Goal: Communication & Community: Answer question/provide support

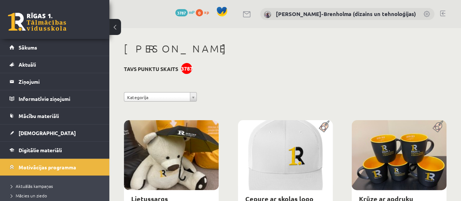
click at [27, 50] on span "Sākums" at bounding box center [28, 47] width 19 height 7
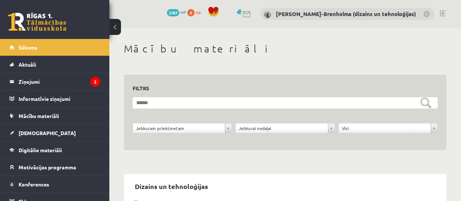
click at [36, 80] on legend "Ziņojumi 2" at bounding box center [60, 81] width 82 height 17
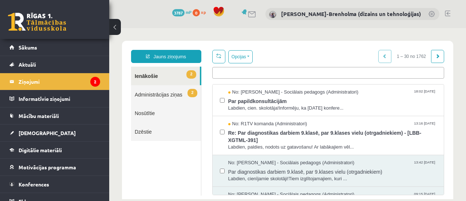
click at [289, 105] on span "Labdien, cien. skolotāja!Informēju, ka [DATE] konfere..." at bounding box center [332, 108] width 209 height 7
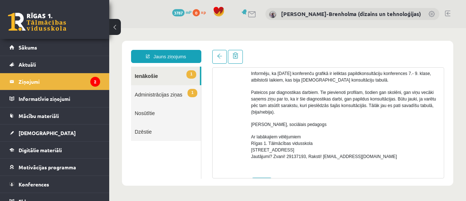
scroll to position [63, 0]
click at [151, 77] on link "1 Ienākošie" at bounding box center [165, 76] width 69 height 19
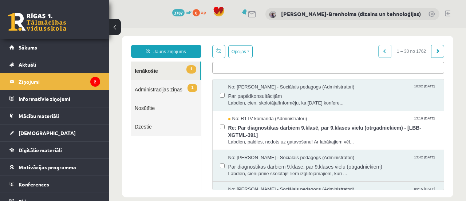
scroll to position [8, 0]
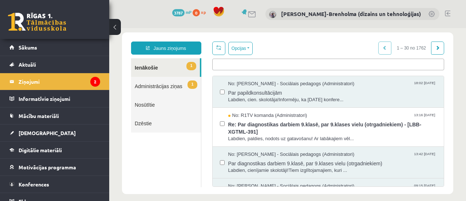
click at [307, 119] on span "Re: Par diagnostikas darbiem 9.klasē, par 9.klases vielu (otrgadniekiem) - [LBB…" at bounding box center [332, 127] width 209 height 16
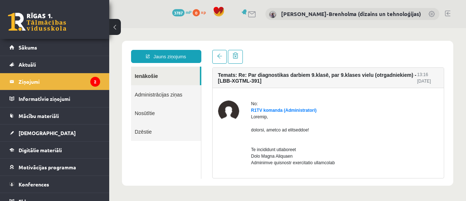
scroll to position [0, 0]
click at [75, 81] on legend "Ziņojumi 2" at bounding box center [60, 81] width 82 height 17
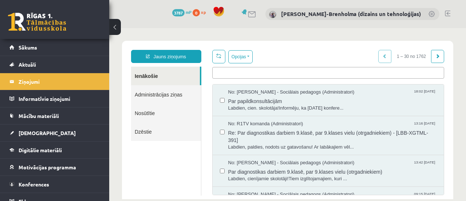
click at [35, 132] on span "[DEMOGRAPHIC_DATA]" at bounding box center [47, 133] width 57 height 7
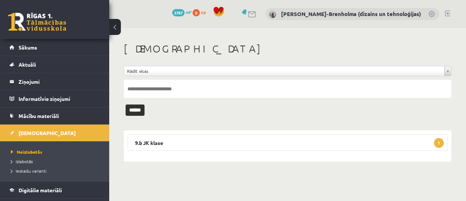
click at [154, 141] on legend "9.b JK klase 1" at bounding box center [287, 142] width 320 height 17
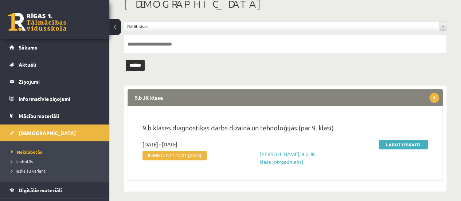
scroll to position [49, 0]
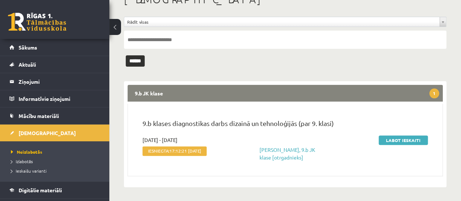
click at [412, 138] on link "Labot ieskaiti" at bounding box center [402, 139] width 49 height 9
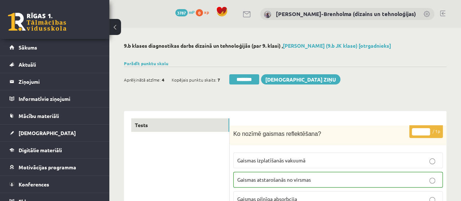
click at [139, 63] on link "Parādīt punktu skalu" at bounding box center [146, 63] width 44 height 6
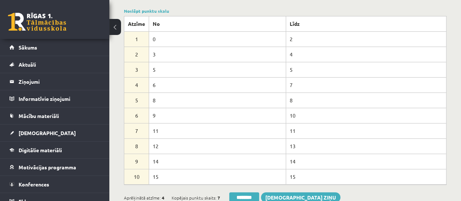
scroll to position [58, 0]
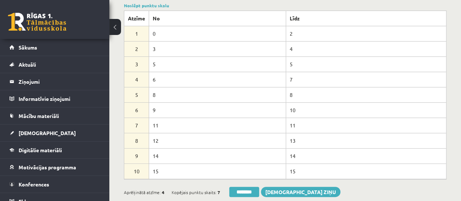
click at [158, 4] on link "Noslēpt punktu skalu" at bounding box center [146, 6] width 45 height 6
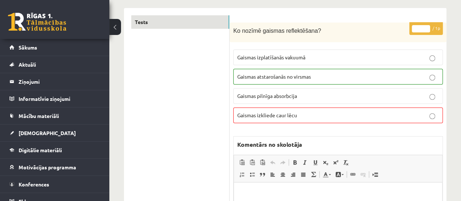
scroll to position [0, 0]
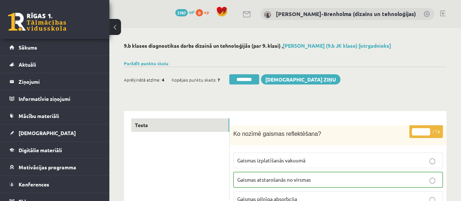
click at [248, 76] on input "********" at bounding box center [244, 79] width 30 height 10
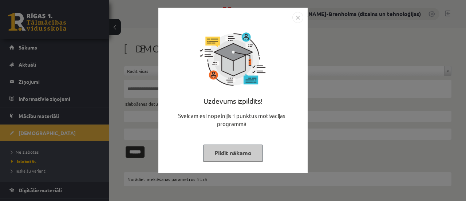
click at [242, 155] on button "Pildīt nākamo" at bounding box center [233, 153] width 60 height 17
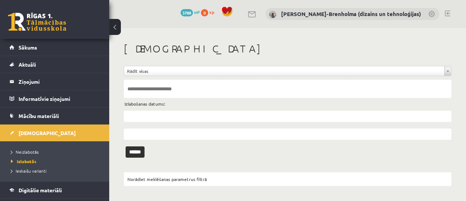
click at [28, 151] on span "Neizlabotās" at bounding box center [25, 152] width 28 height 6
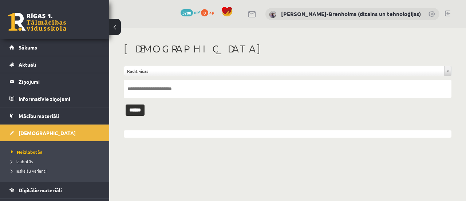
click at [27, 50] on span "Sākums" at bounding box center [28, 47] width 19 height 7
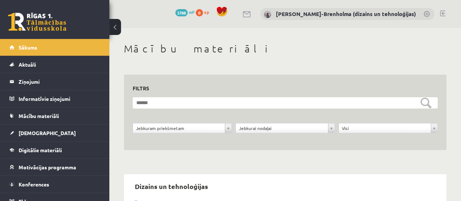
click at [47, 181] on span "Konferences" at bounding box center [34, 184] width 31 height 7
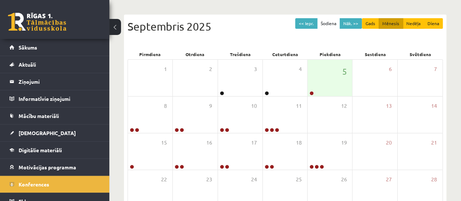
scroll to position [90, 0]
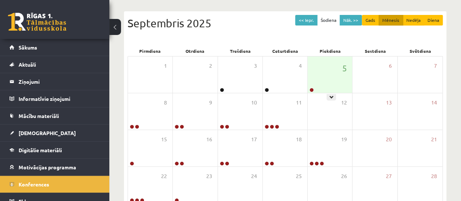
click at [328, 77] on div "5" at bounding box center [329, 74] width 44 height 36
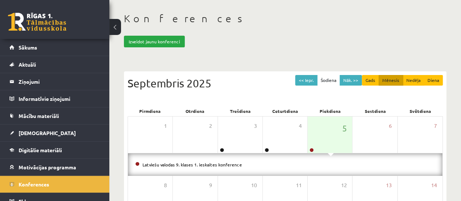
scroll to position [0, 0]
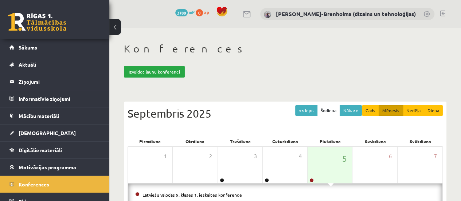
click at [28, 50] on span "Sākums" at bounding box center [28, 47] width 19 height 7
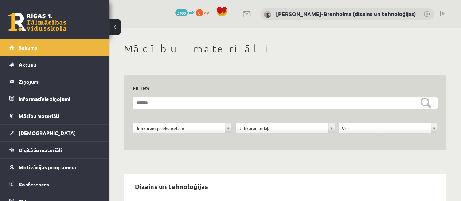
click at [27, 82] on legend "Ziņojumi 0" at bounding box center [60, 81] width 82 height 17
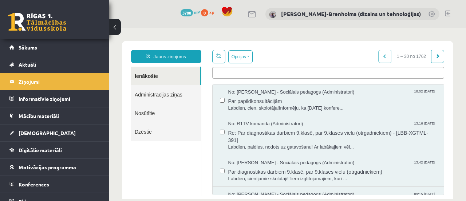
click at [254, 99] on span "Par papildkonsultācijām" at bounding box center [332, 100] width 209 height 9
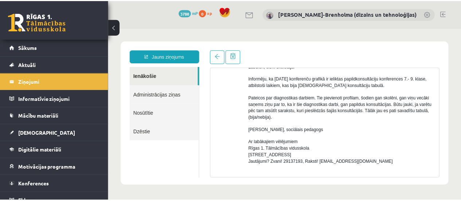
scroll to position [59, 0]
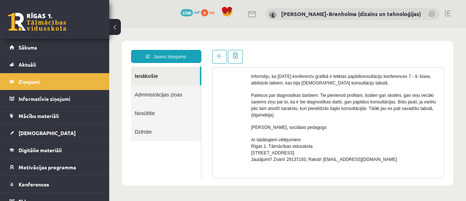
click at [47, 183] on span "Konferences" at bounding box center [34, 184] width 31 height 7
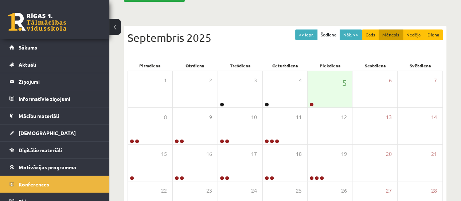
scroll to position [79, 0]
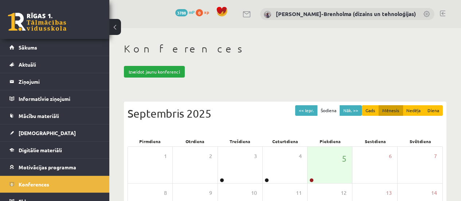
scroll to position [79, 0]
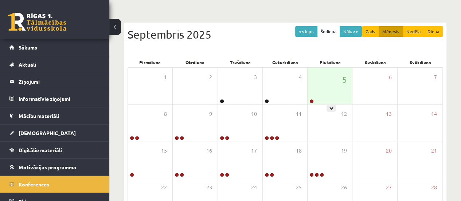
click at [317, 82] on div "5" at bounding box center [329, 86] width 44 height 36
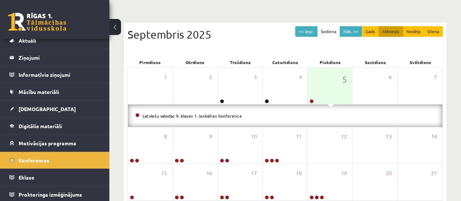
scroll to position [24, 0]
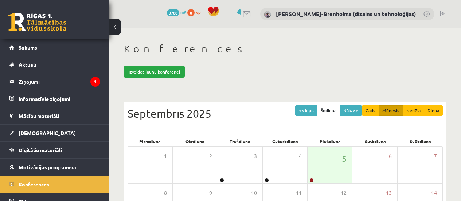
scroll to position [79, 0]
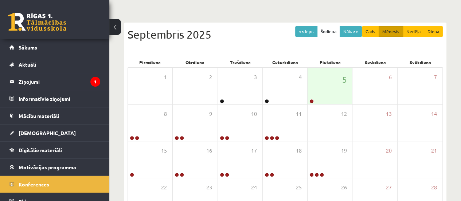
click at [47, 79] on legend "Ziņojumi 1" at bounding box center [60, 81] width 82 height 17
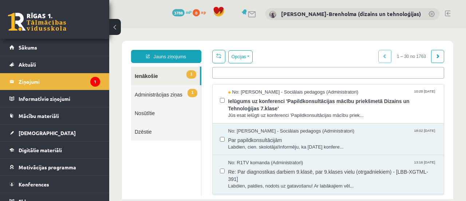
click at [291, 99] on span "Ielūgums uz konferenci 'Papildkonsultācijas mācību priekšmetā Dizains un Tehnol…" at bounding box center [332, 104] width 209 height 16
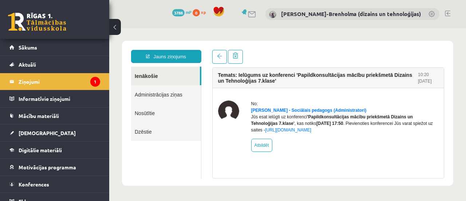
click at [302, 133] on link "[URL][DOMAIN_NAME]" at bounding box center [288, 129] width 46 height 5
click at [44, 181] on span "Konferences" at bounding box center [34, 184] width 31 height 7
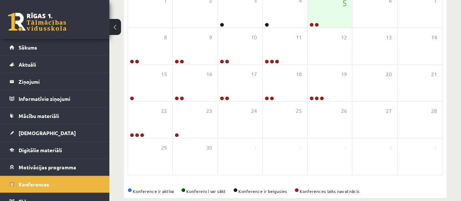
scroll to position [111, 0]
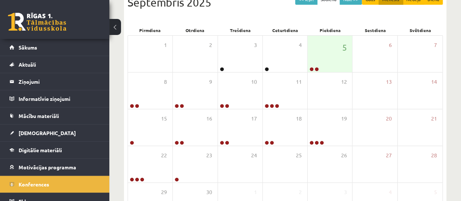
click at [325, 50] on div "5" at bounding box center [329, 54] width 44 height 36
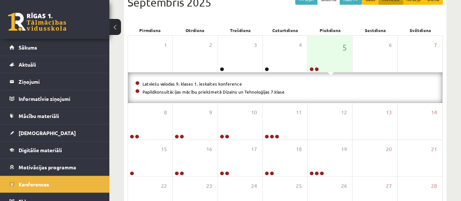
click at [27, 50] on span "Sākums" at bounding box center [28, 47] width 19 height 7
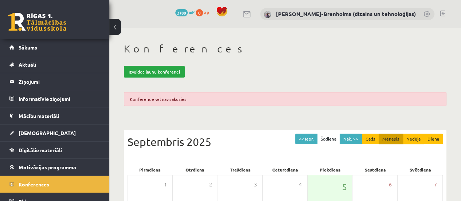
click at [29, 48] on span "Sākums" at bounding box center [28, 47] width 19 height 7
